Goal: Complete application form

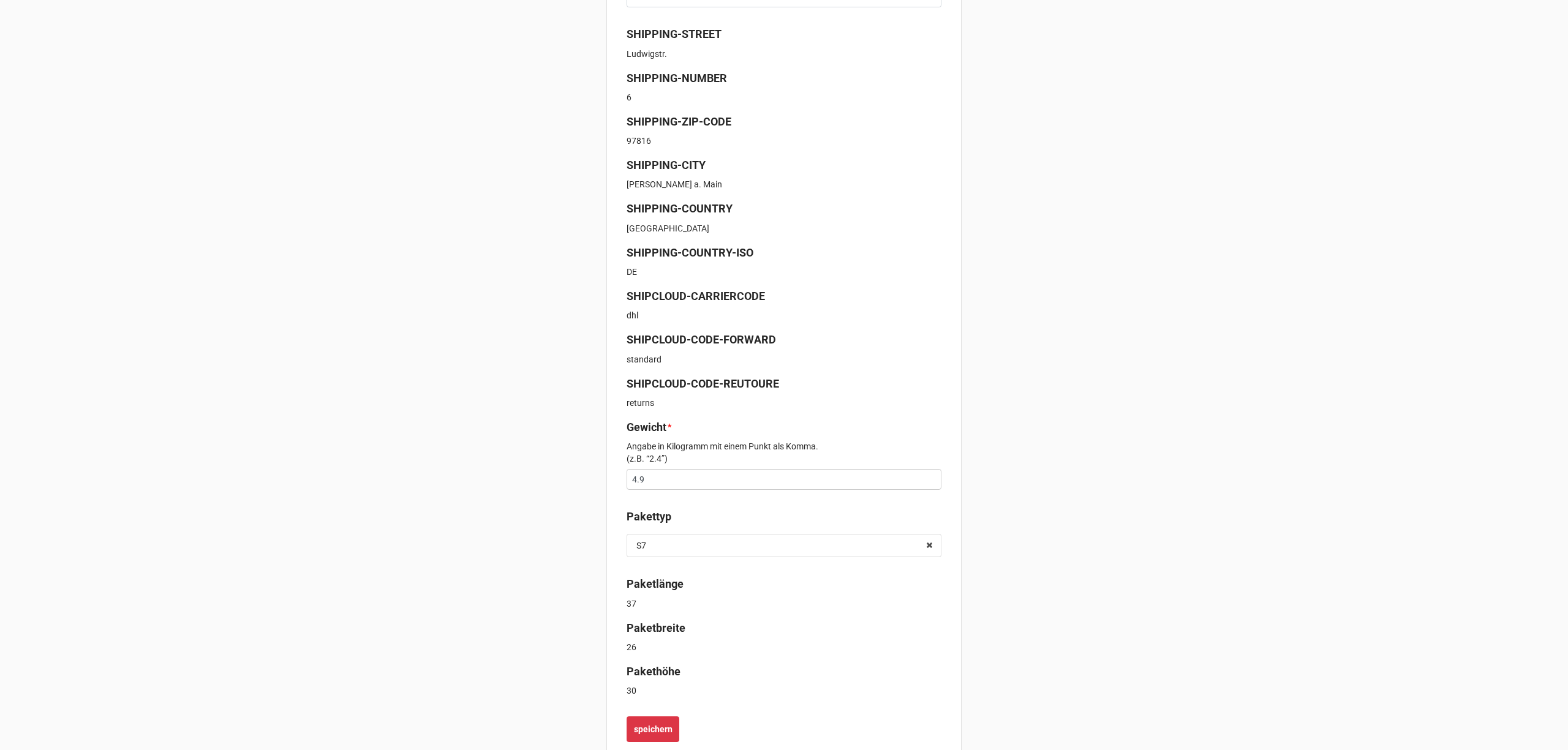
scroll to position [310, 0]
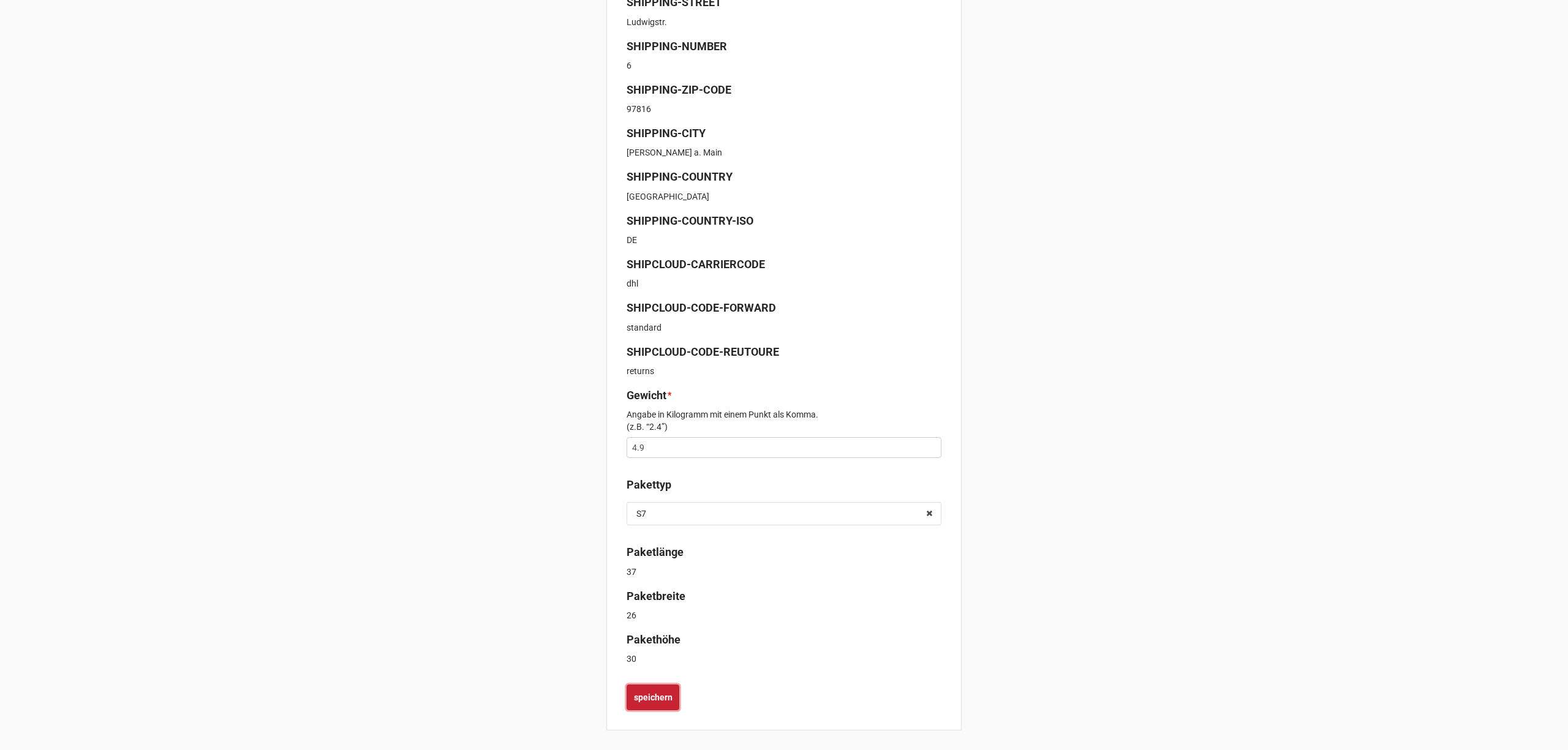
click at [666, 696] on b "speichern" at bounding box center [653, 697] width 39 height 13
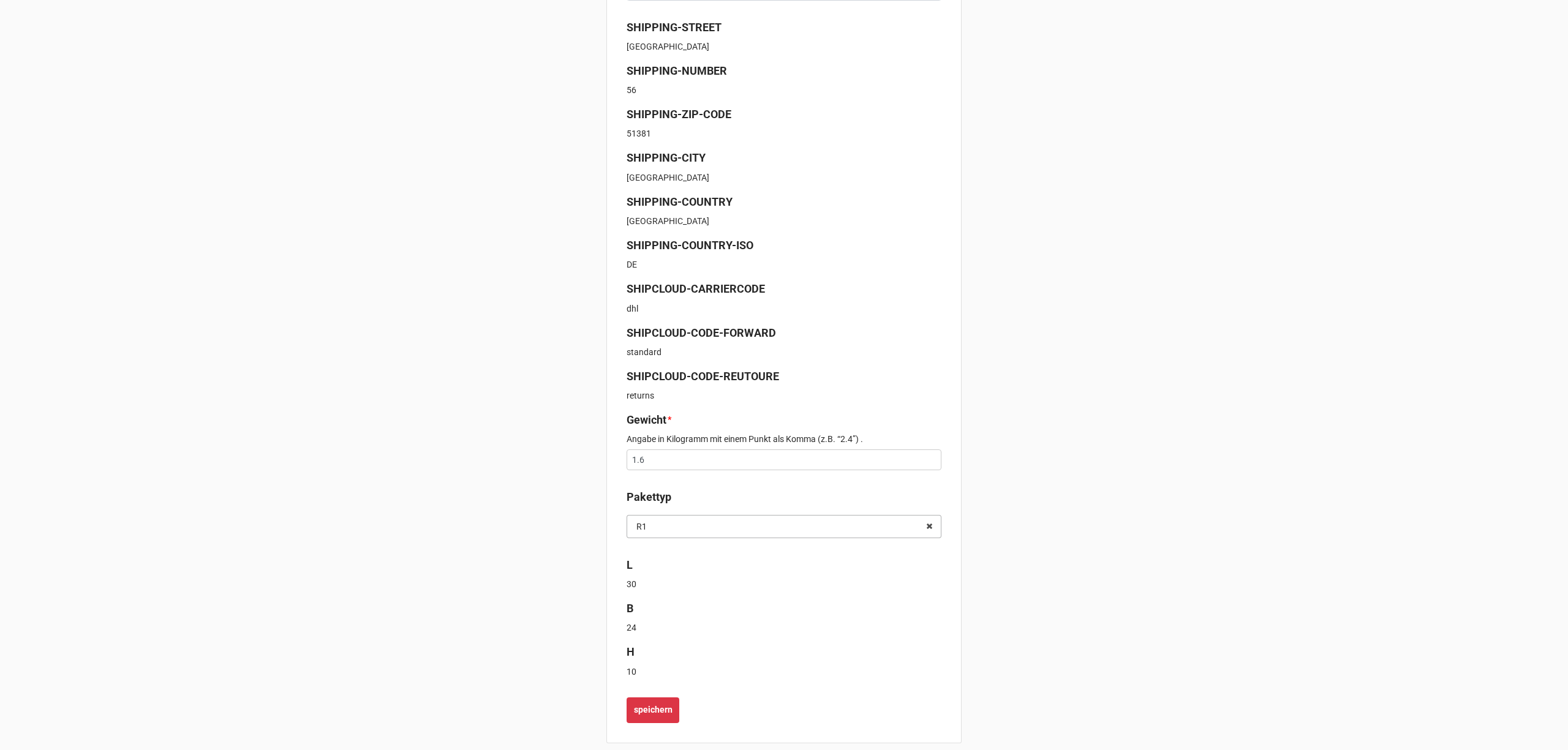
scroll to position [341, 0]
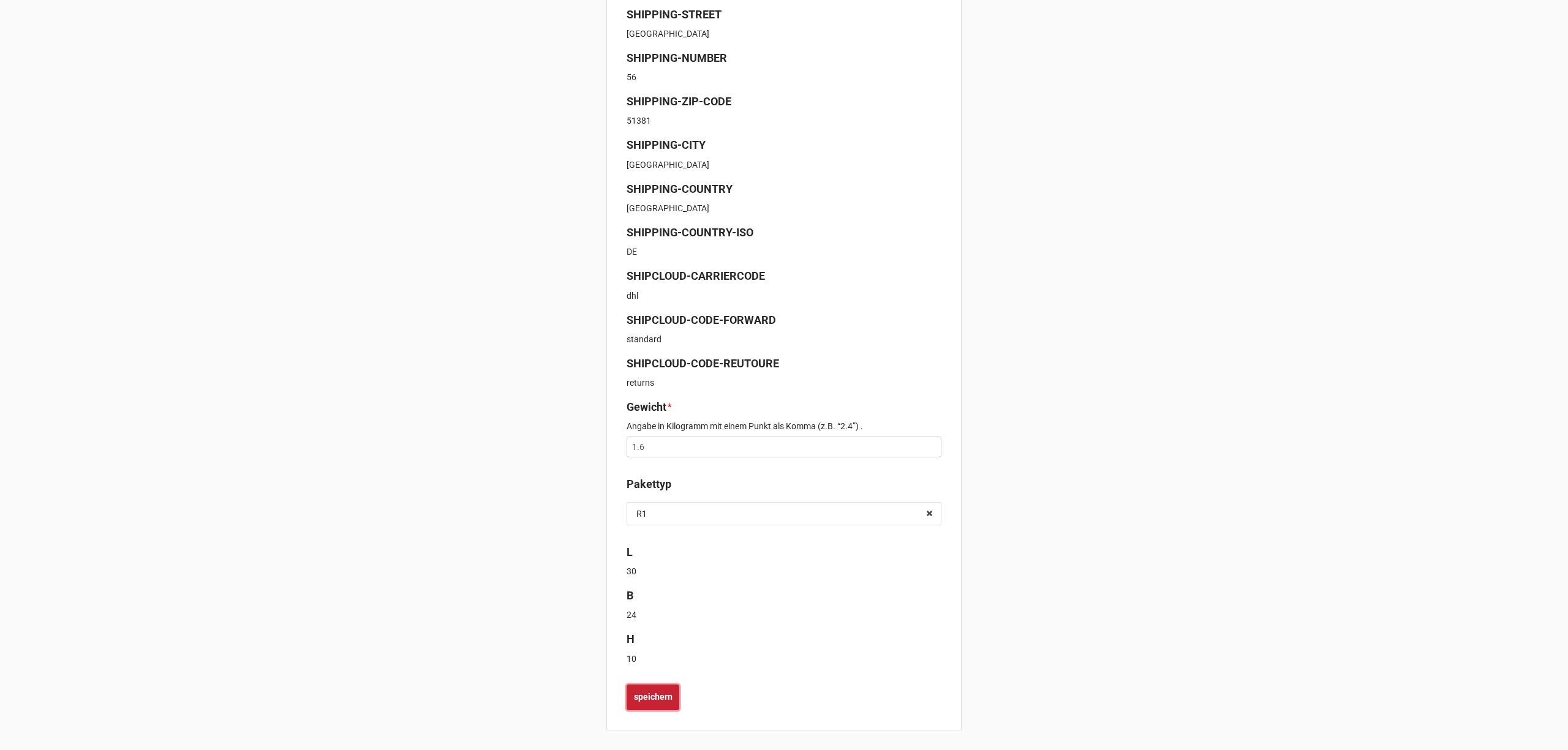
click at [640, 688] on button "speichern" at bounding box center [652, 697] width 53 height 25
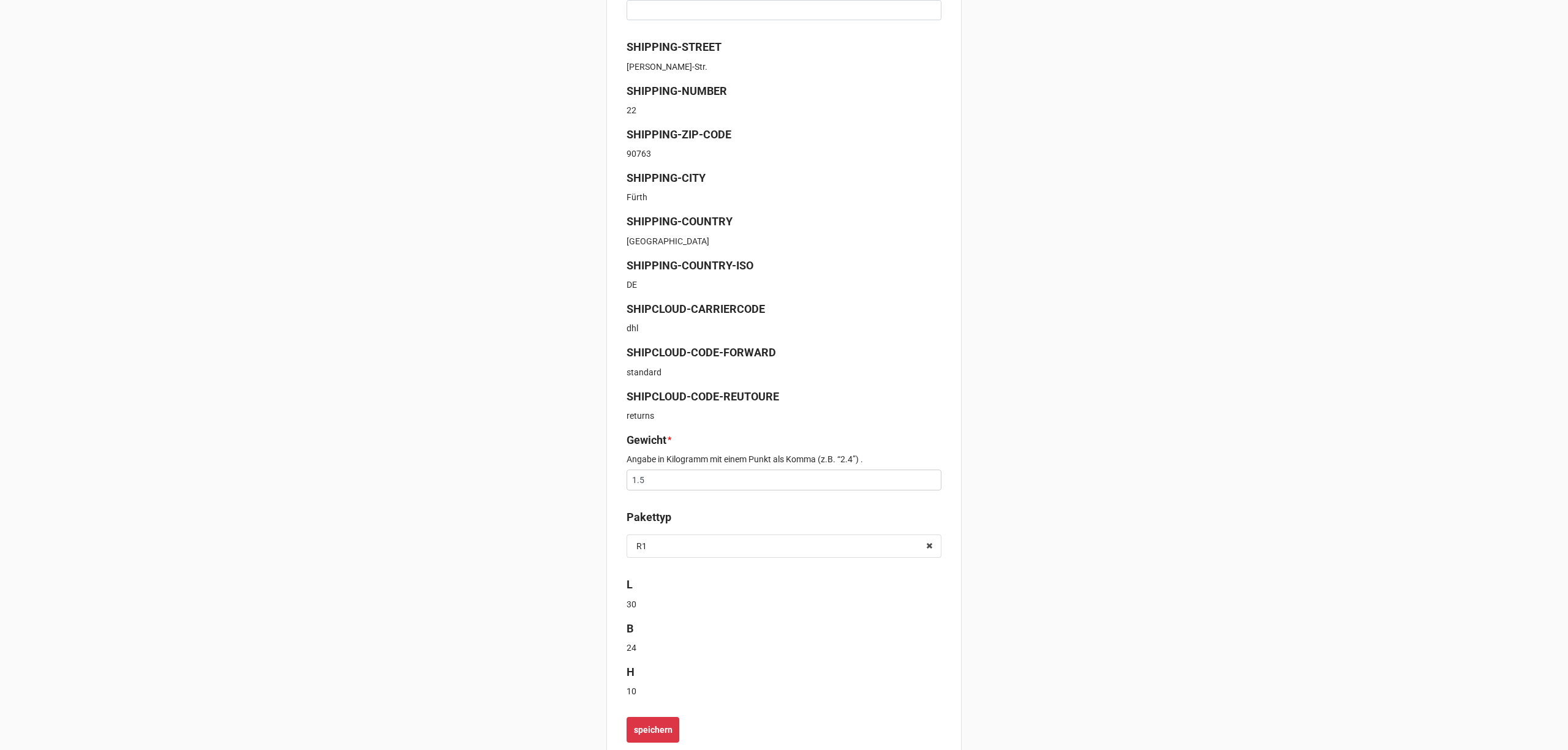
scroll to position [297, 0]
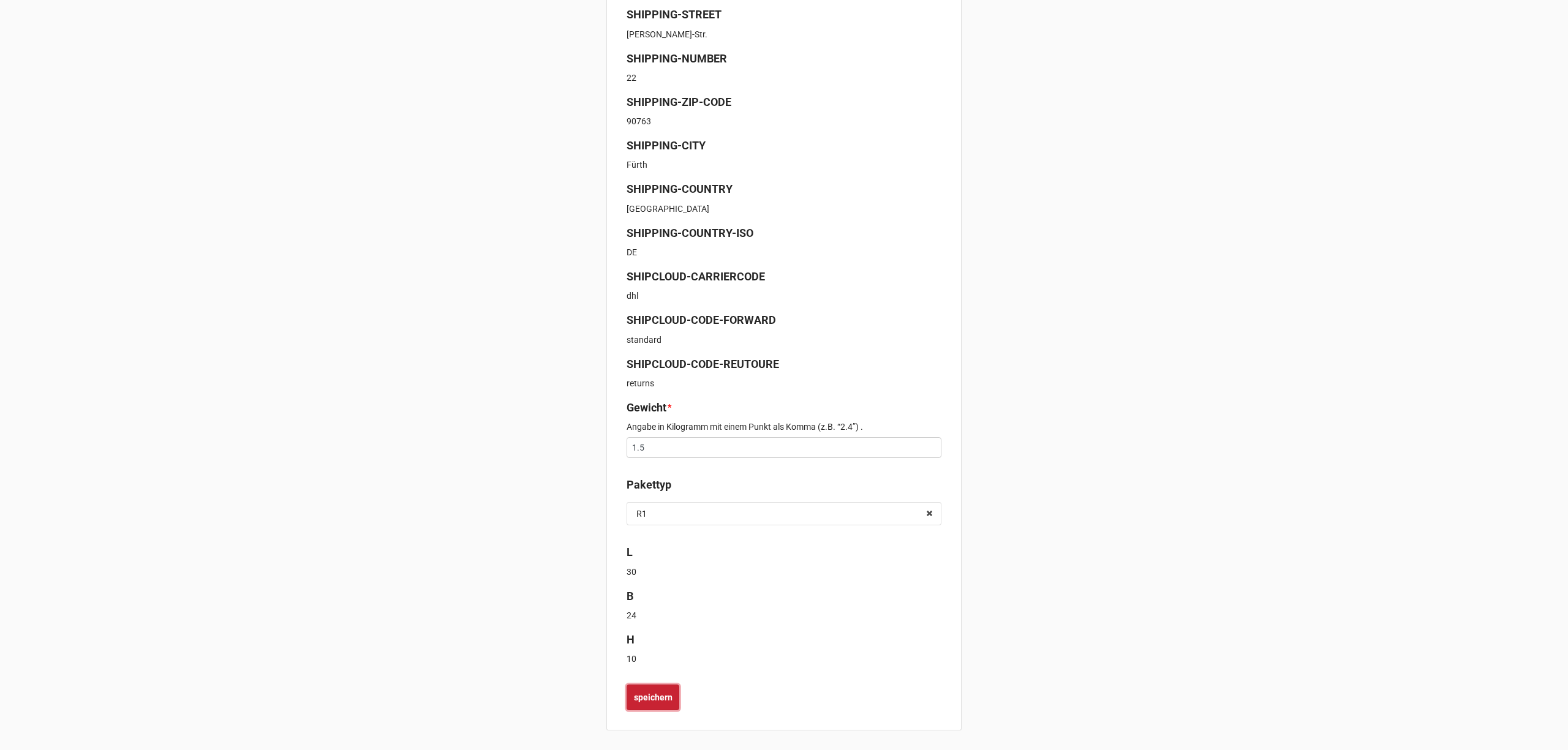
click at [655, 699] on b "speichern" at bounding box center [653, 697] width 39 height 13
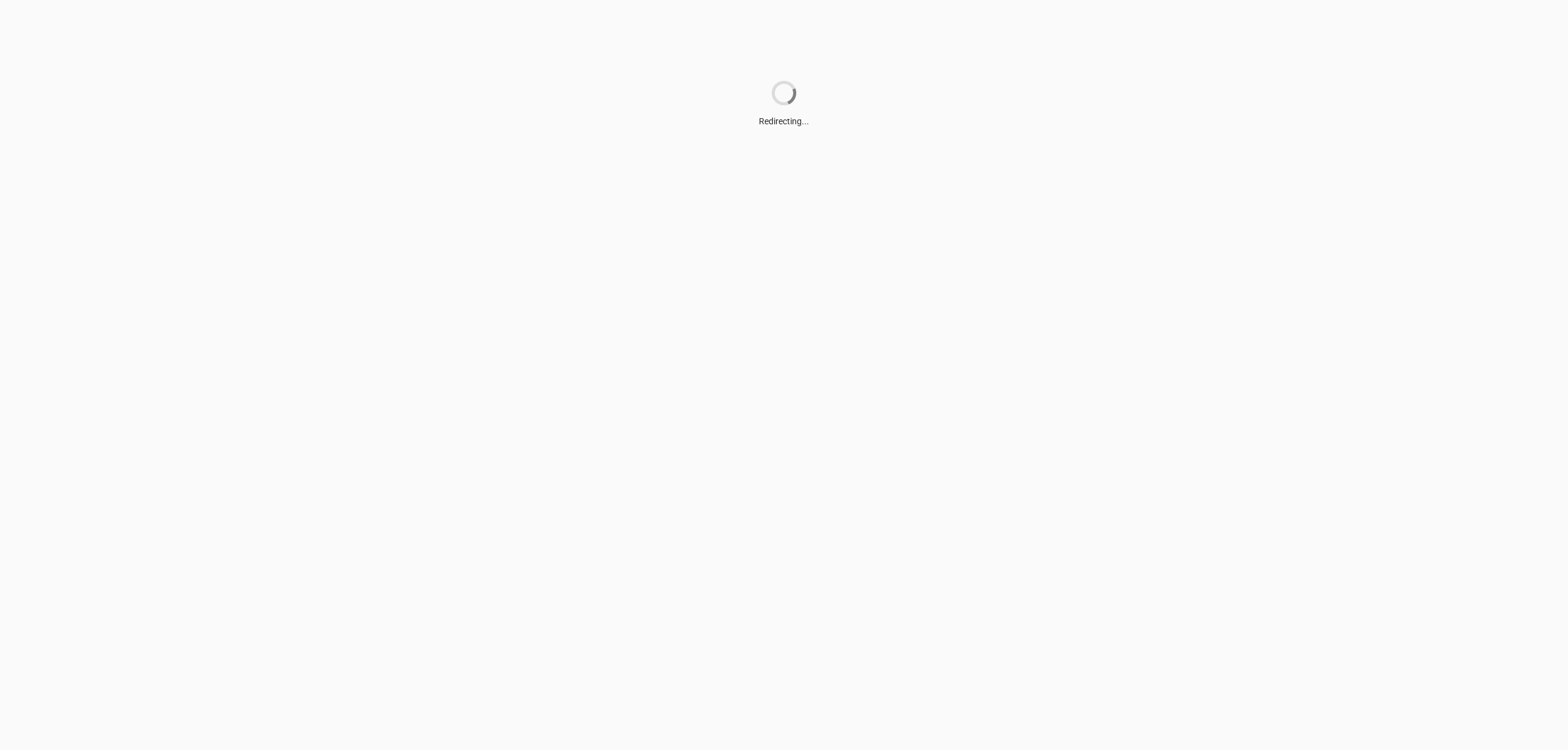
scroll to position [0, 0]
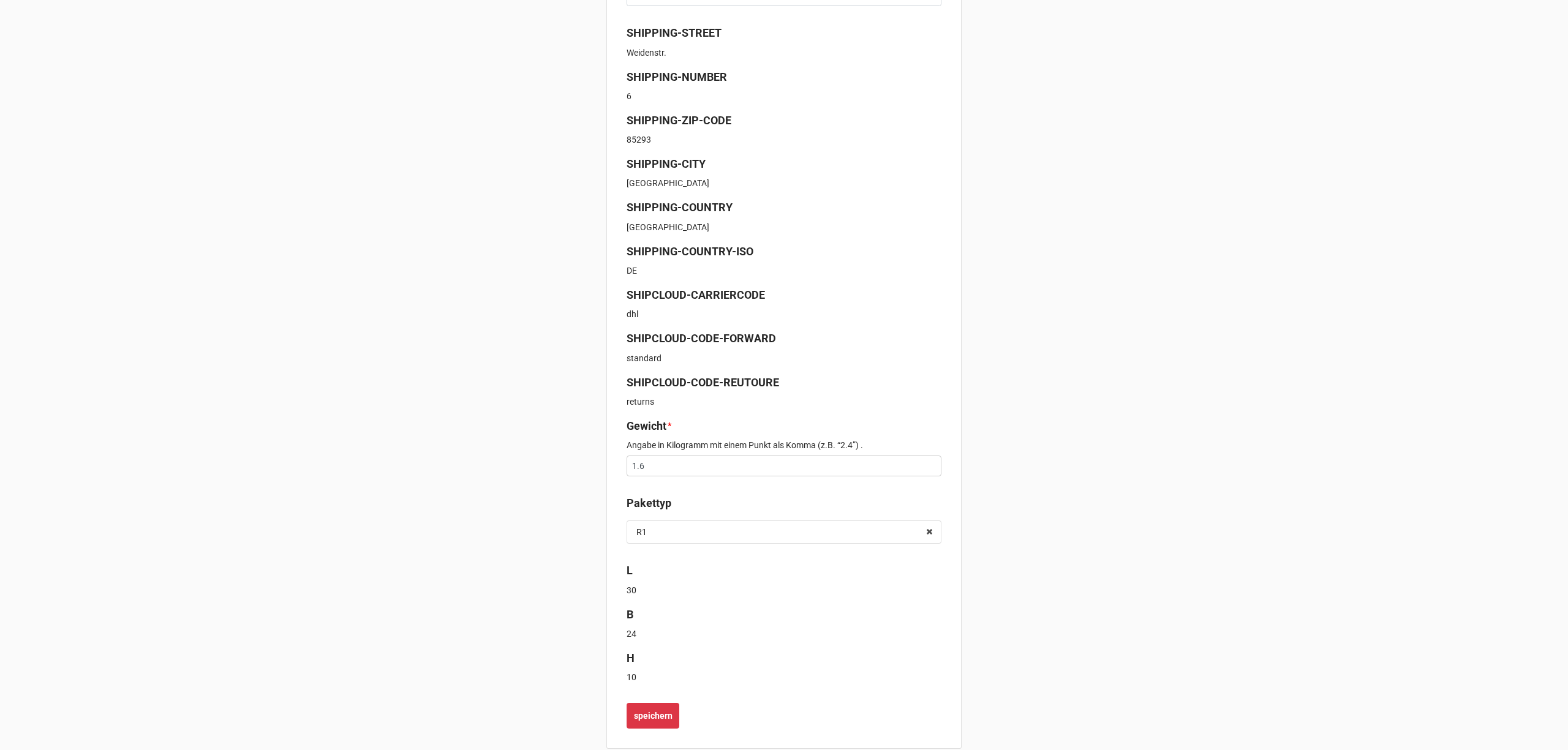
scroll to position [297, 0]
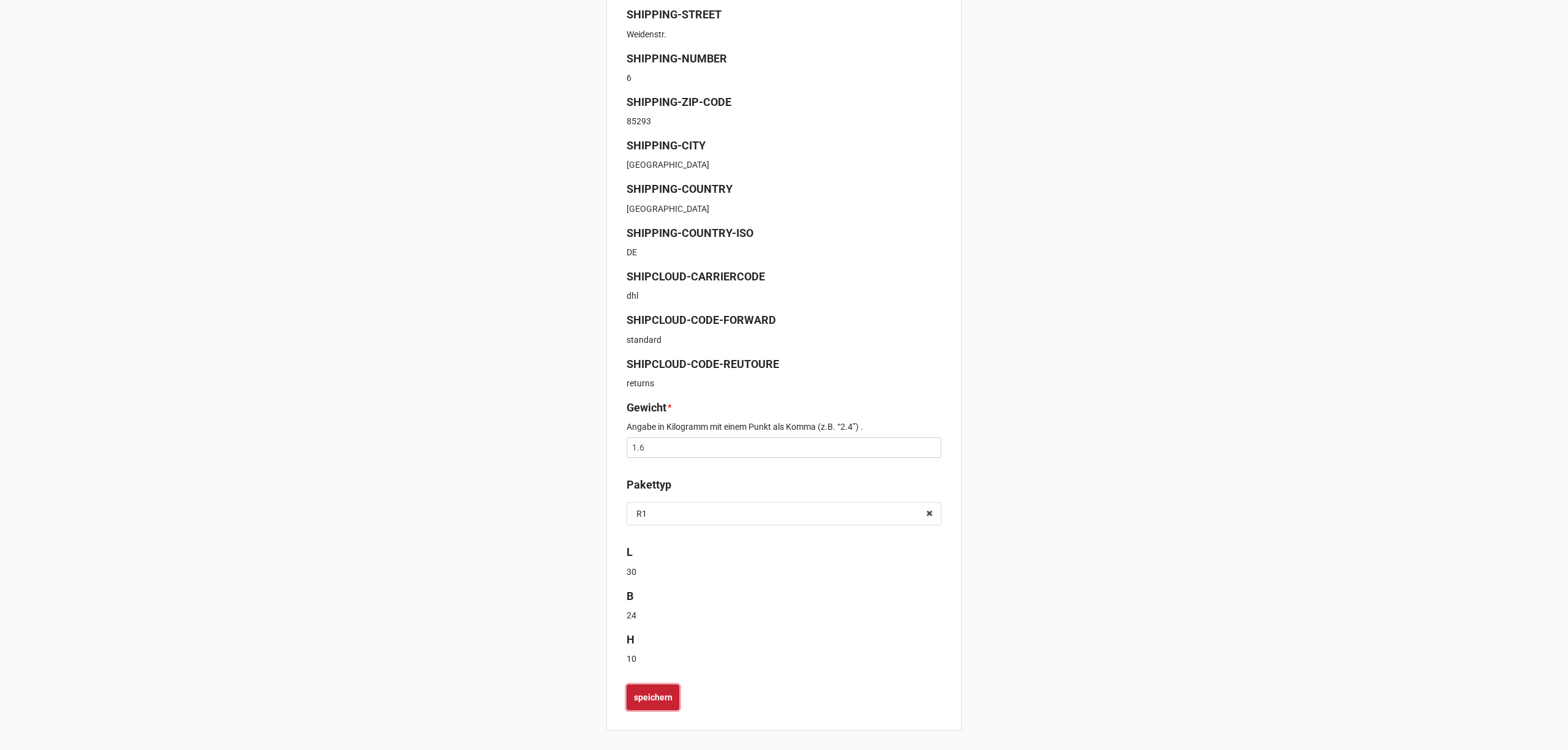
click at [665, 697] on b "speichern" at bounding box center [653, 697] width 39 height 13
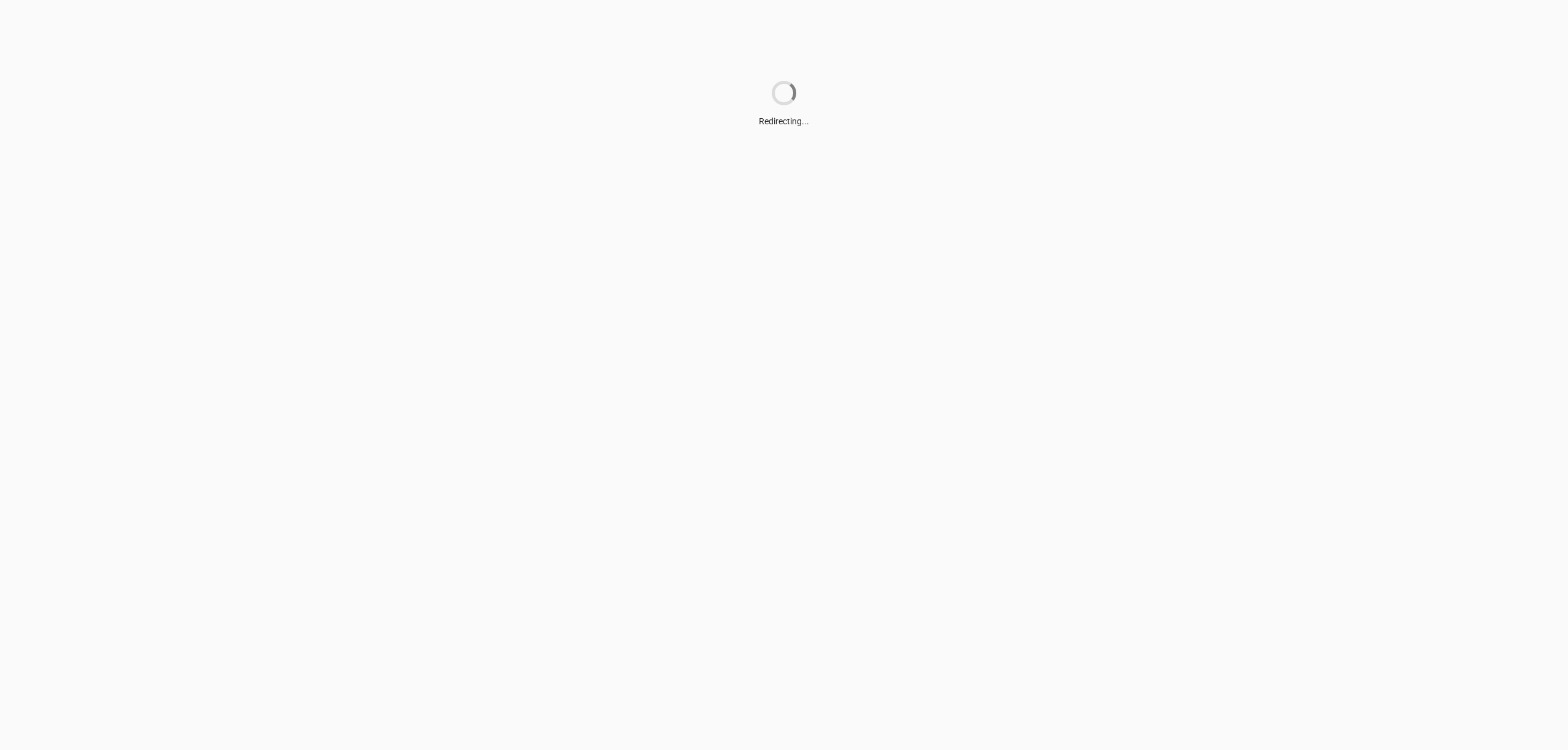
scroll to position [0, 0]
